Goal: Task Accomplishment & Management: Use online tool/utility

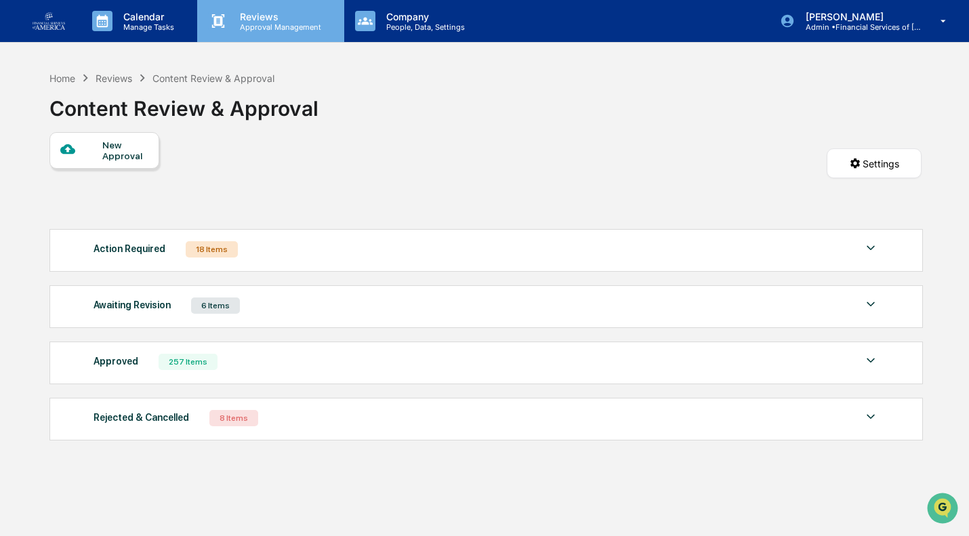
click at [262, 32] on div "Reviews Approval Management" at bounding box center [270, 21] width 146 height 42
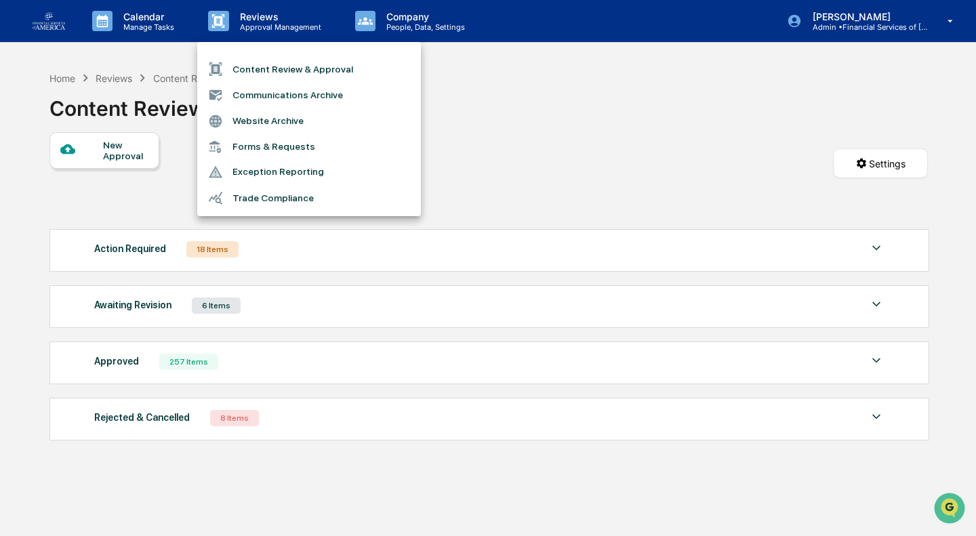
click at [266, 68] on li "Content Review & Approval" at bounding box center [309, 69] width 224 height 26
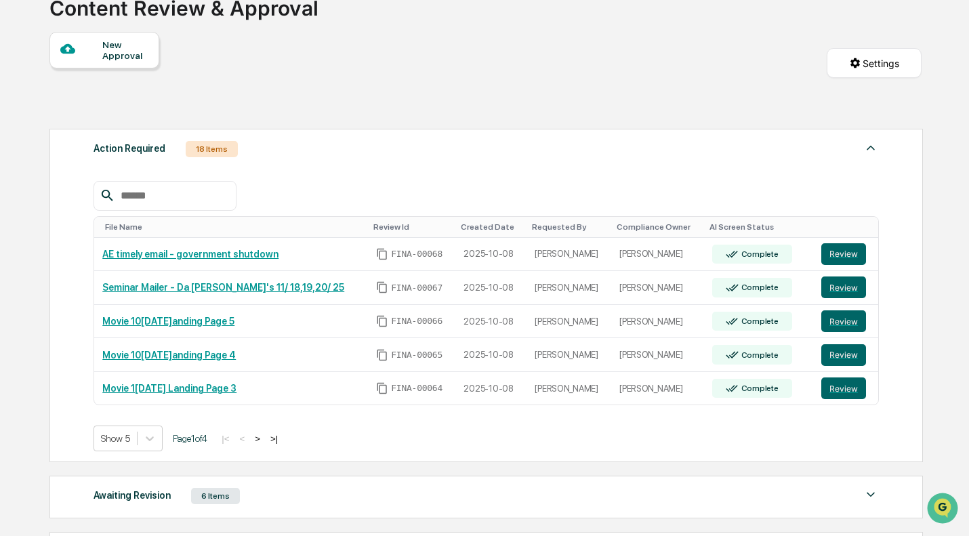
scroll to position [101, 0]
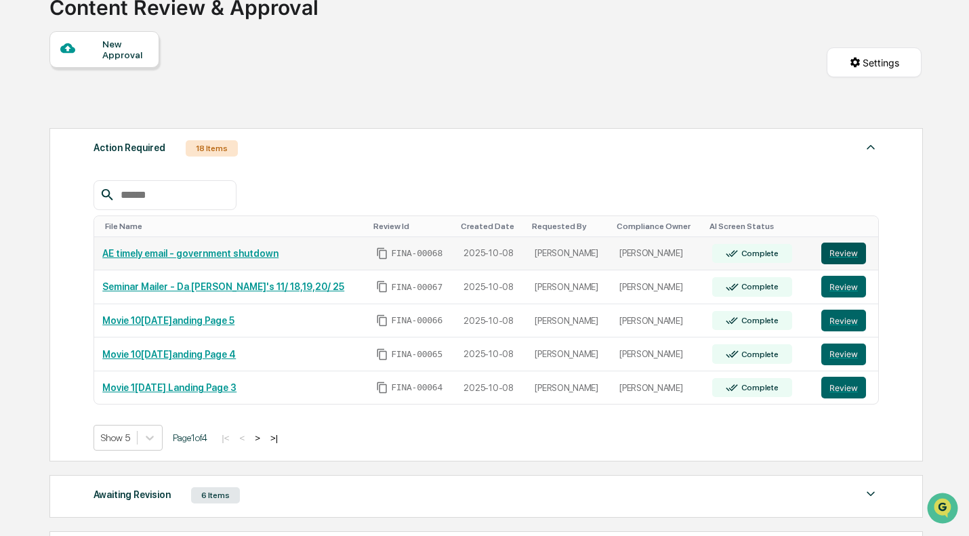
click at [834, 252] on button "Review" at bounding box center [843, 254] width 45 height 22
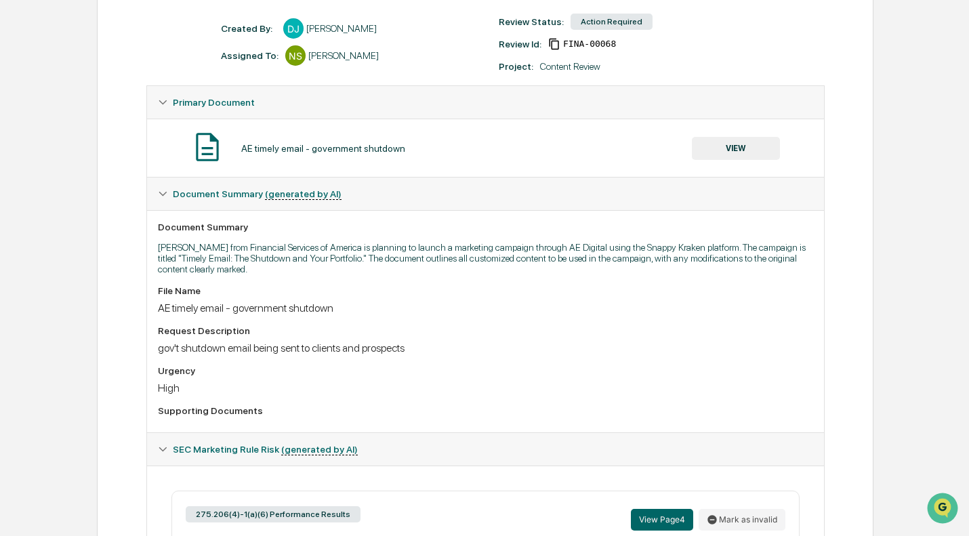
scroll to position [190, 0]
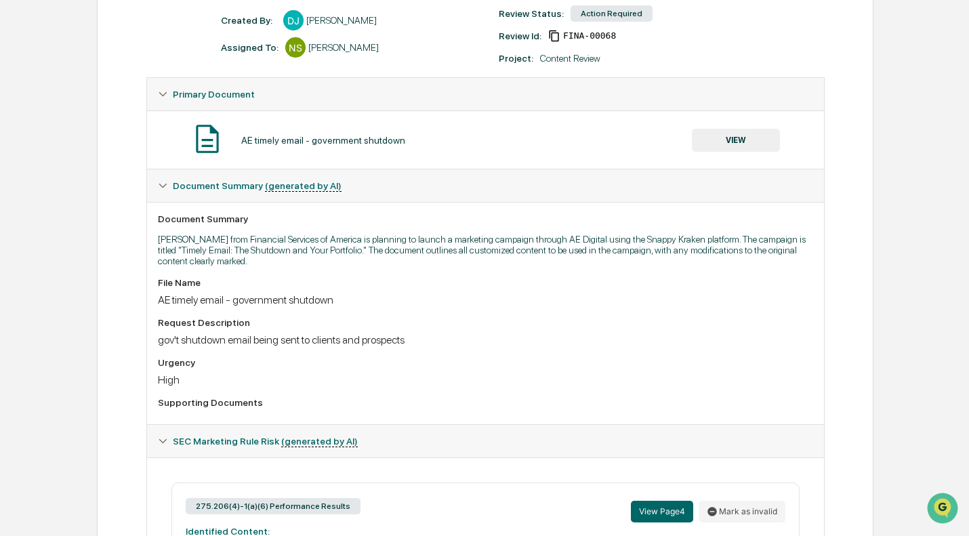
click at [729, 150] on button "VIEW" at bounding box center [736, 140] width 88 height 23
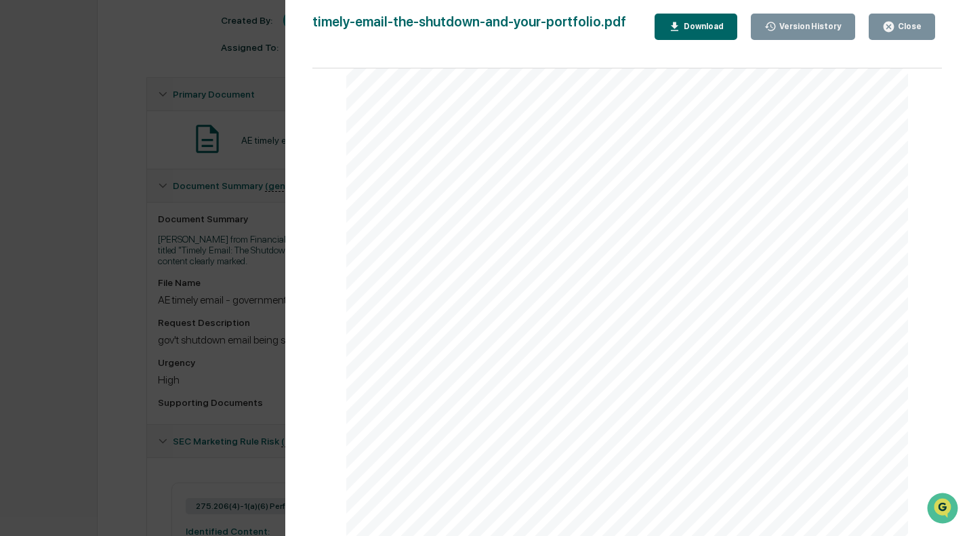
scroll to position [2502, 0]
click at [908, 26] on div "Close" at bounding box center [908, 26] width 26 height 9
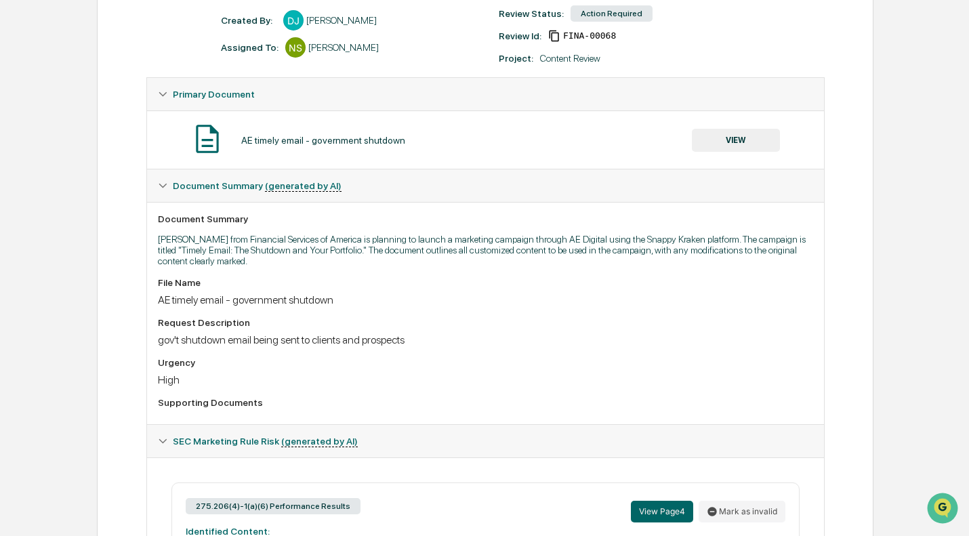
scroll to position [0, 0]
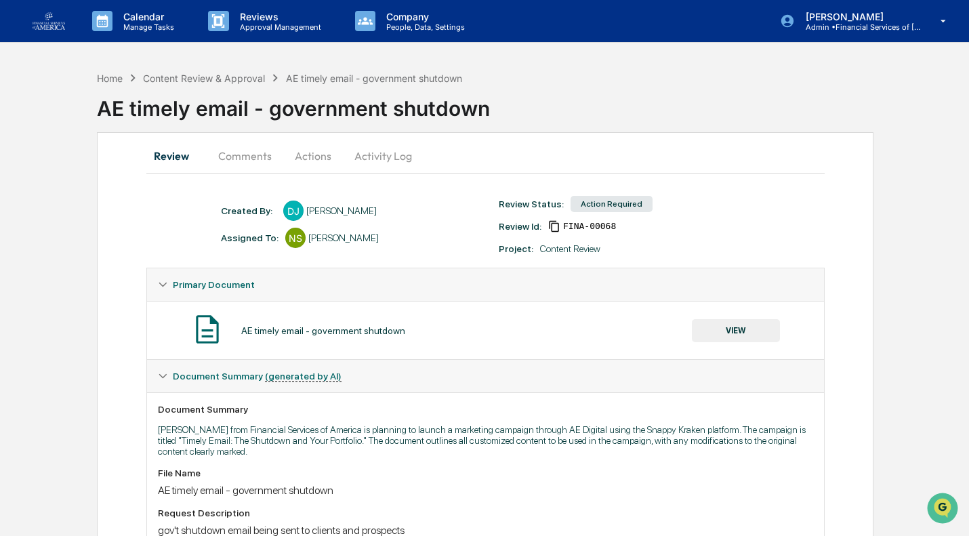
click at [298, 152] on button "Actions" at bounding box center [313, 156] width 61 height 33
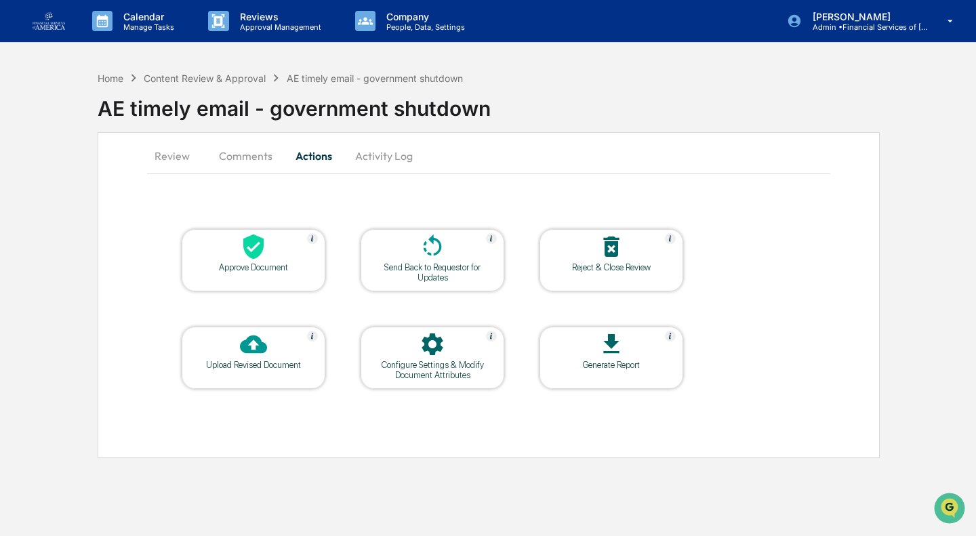
click at [301, 259] on div at bounding box center [254, 247] width 136 height 29
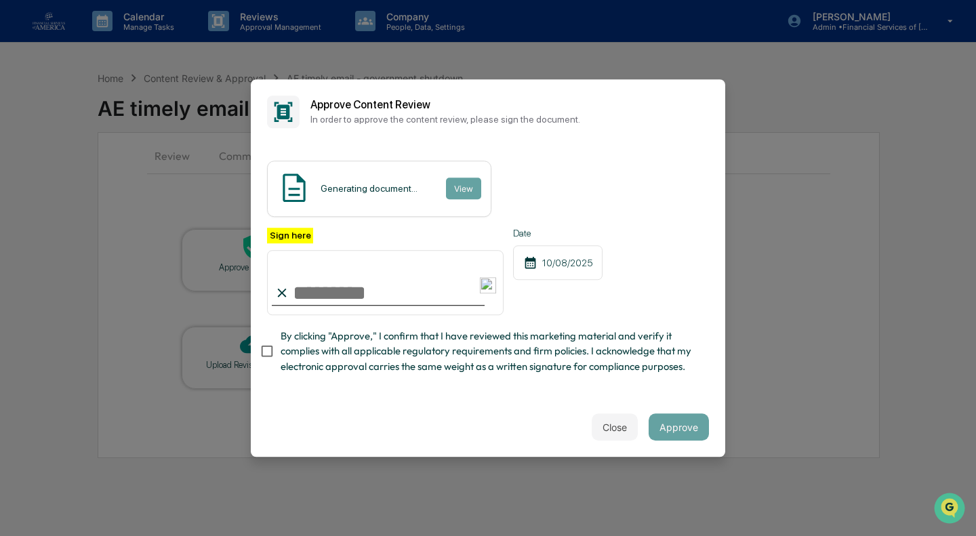
click at [303, 342] on span "By clicking "Approve," I confirm that I have reviewed this marketing material a…" at bounding box center [490, 351] width 418 height 45
click at [319, 281] on input "Sign here" at bounding box center [385, 282] width 237 height 65
type input "**********"
click at [649, 436] on button "Approve" at bounding box center [679, 426] width 60 height 27
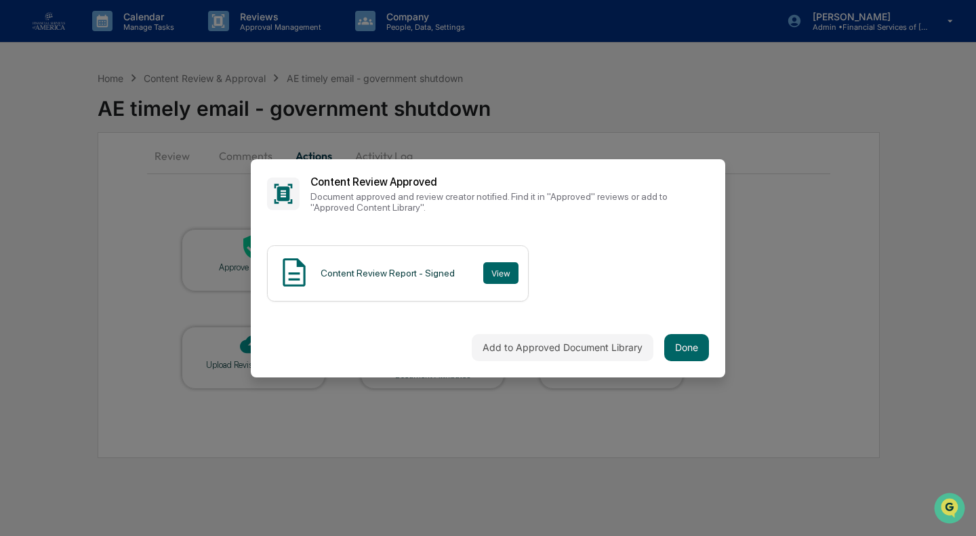
click at [626, 282] on div "Content Review Report - Signed View" at bounding box center [488, 273] width 442 height 56
click at [668, 340] on button "Done" at bounding box center [686, 347] width 45 height 27
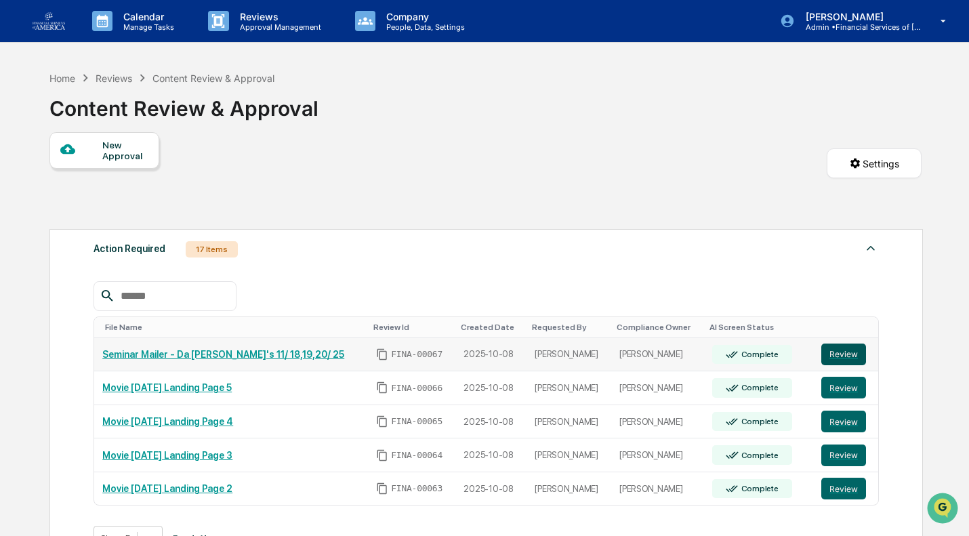
click at [826, 359] on button "Review" at bounding box center [843, 355] width 45 height 22
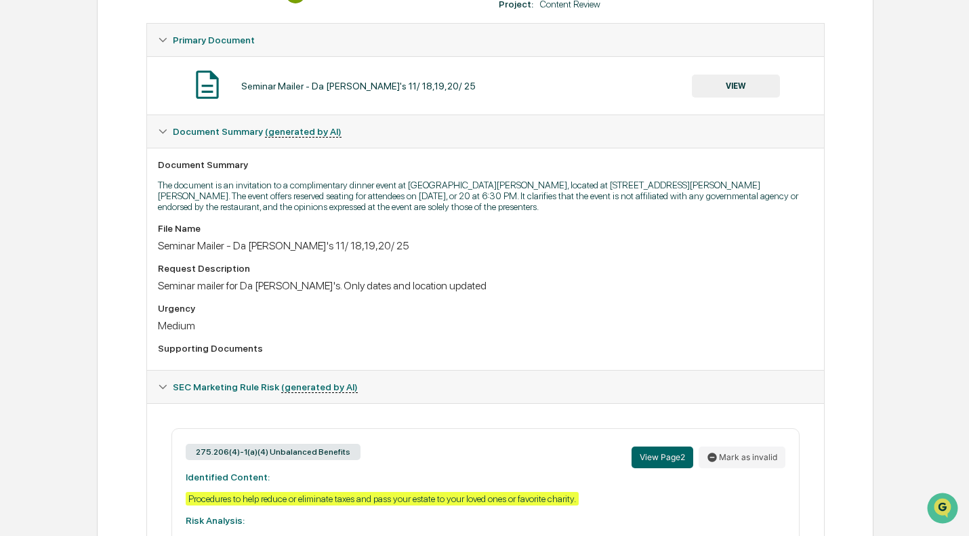
scroll to position [244, 0]
click at [751, 91] on button "VIEW" at bounding box center [736, 86] width 88 height 23
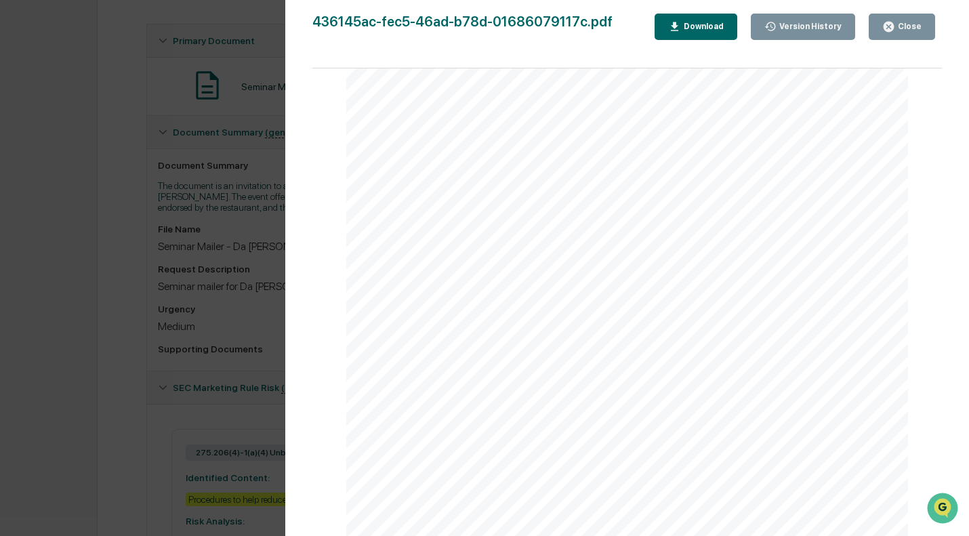
scroll to position [1196, 0]
drag, startPoint x: 891, startPoint y: 26, endPoint x: 840, endPoint y: 91, distance: 82.5
click at [840, 91] on div "436145ac-fec5-46ad-b78d-01686079117c.pdf Close Version History Download Page 1/…" at bounding box center [627, 282] width 630 height 536
click at [915, 18] on button "Close" at bounding box center [902, 27] width 66 height 26
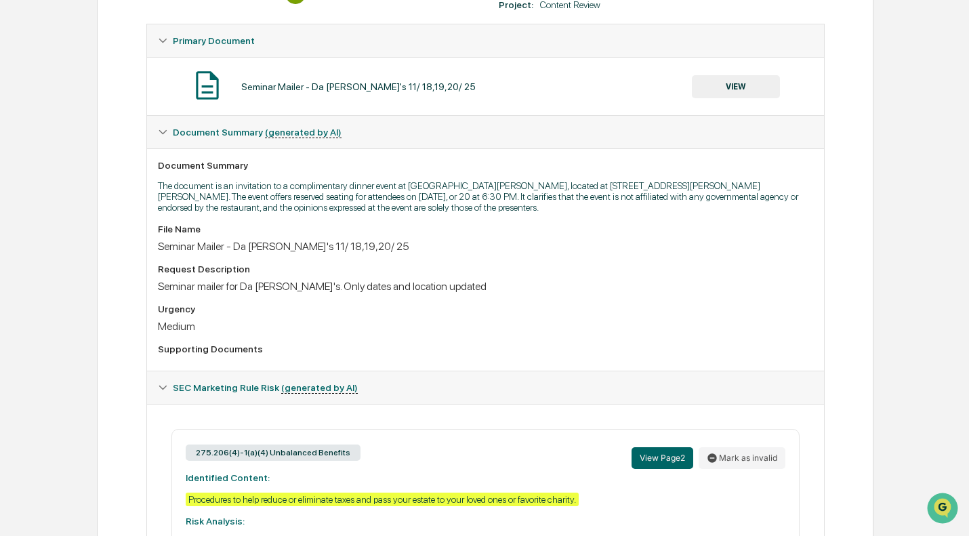
scroll to position [0, 0]
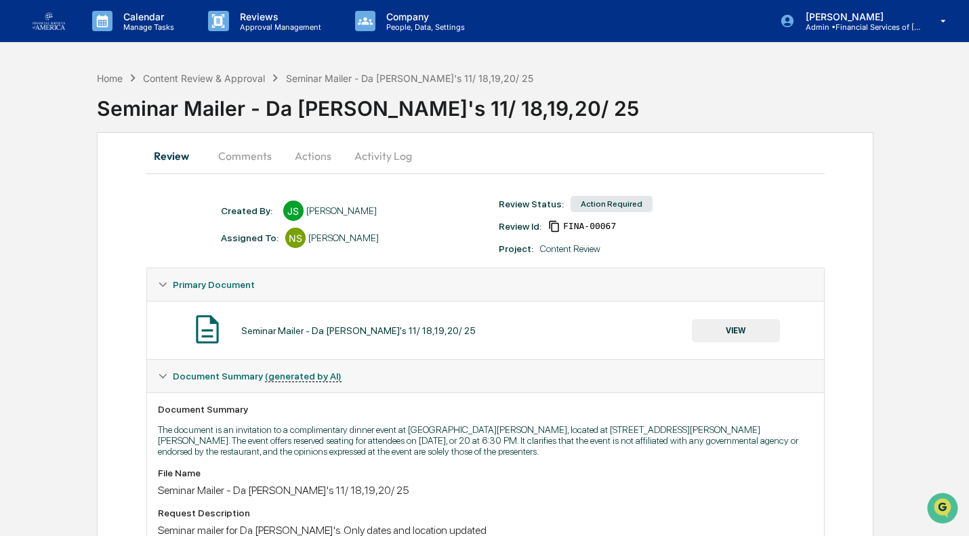
click at [314, 159] on button "Actions" at bounding box center [313, 156] width 61 height 33
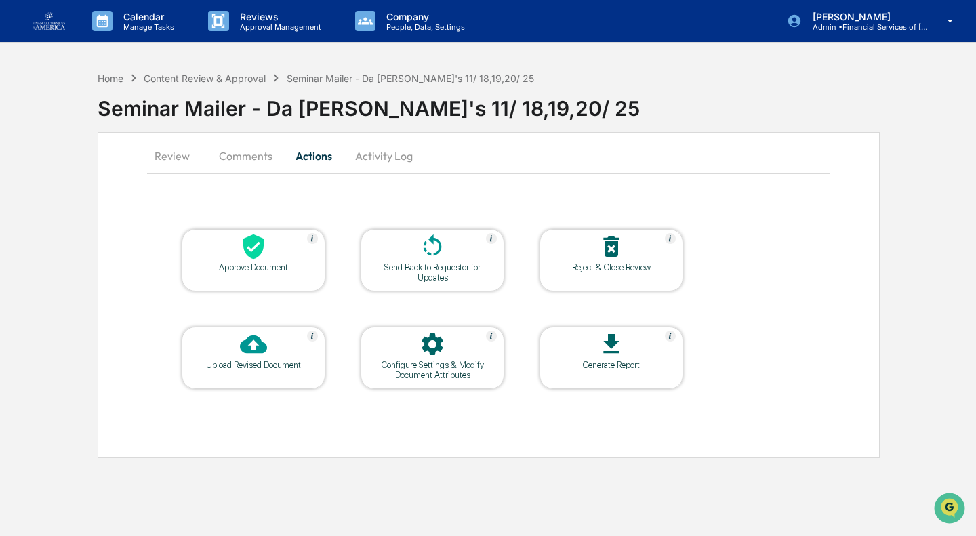
click at [285, 259] on div at bounding box center [254, 247] width 136 height 29
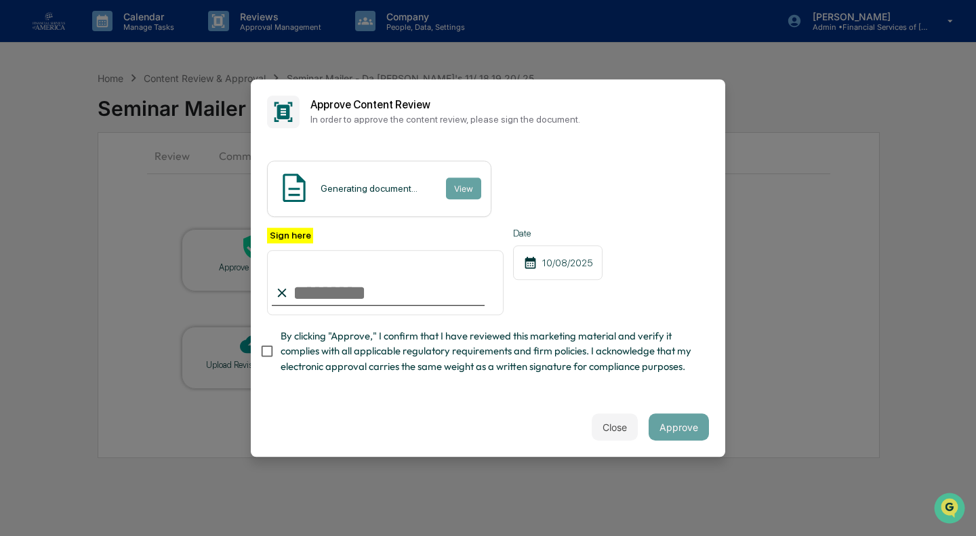
click at [345, 351] on span "By clicking "Approve," I confirm that I have reviewed this marketing material a…" at bounding box center [490, 351] width 418 height 45
click at [351, 289] on input "Sign here" at bounding box center [385, 282] width 237 height 65
type input "**********"
click at [685, 433] on button "Approve" at bounding box center [679, 426] width 60 height 27
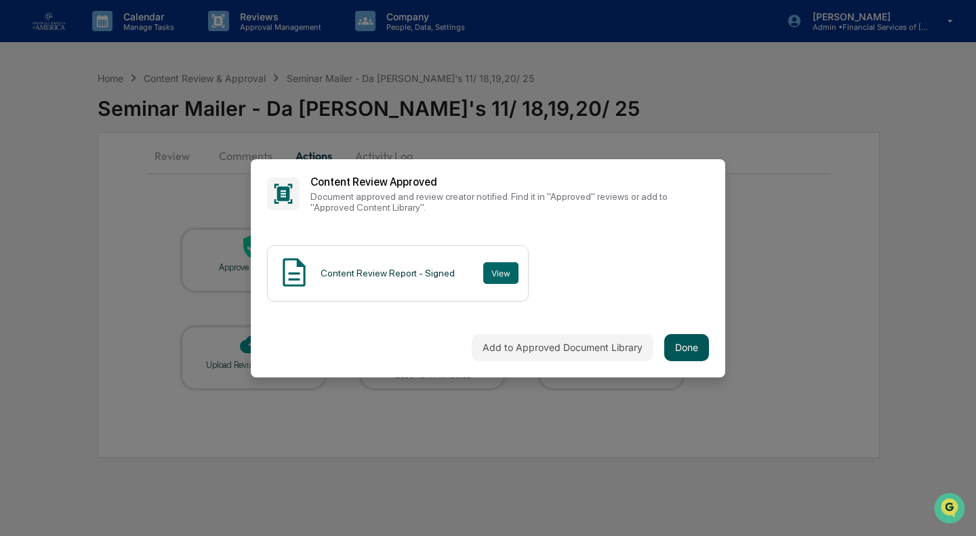
click at [680, 350] on button "Done" at bounding box center [686, 347] width 45 height 27
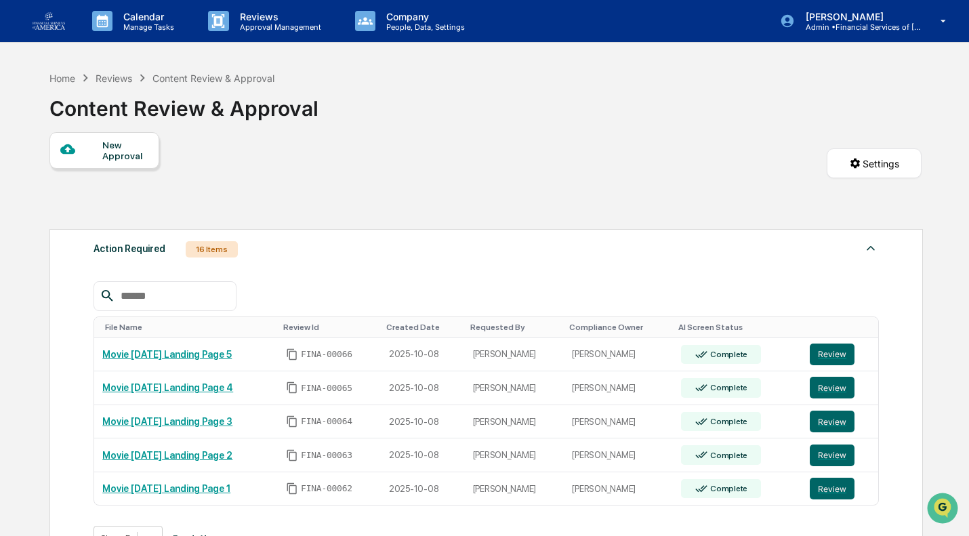
click at [782, 125] on div "Home Reviews Content Review & Approval Content Review & Approval" at bounding box center [485, 98] width 872 height 68
